Goal: Task Accomplishment & Management: Manage account settings

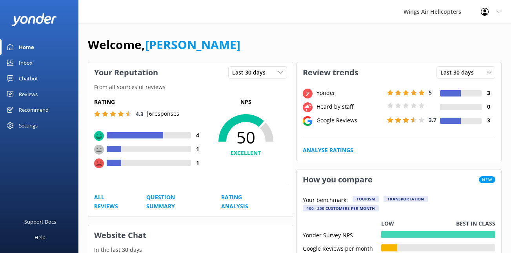
click at [29, 94] on div "Reviews" at bounding box center [28, 94] width 19 height 16
